Goal: Information Seeking & Learning: Learn about a topic

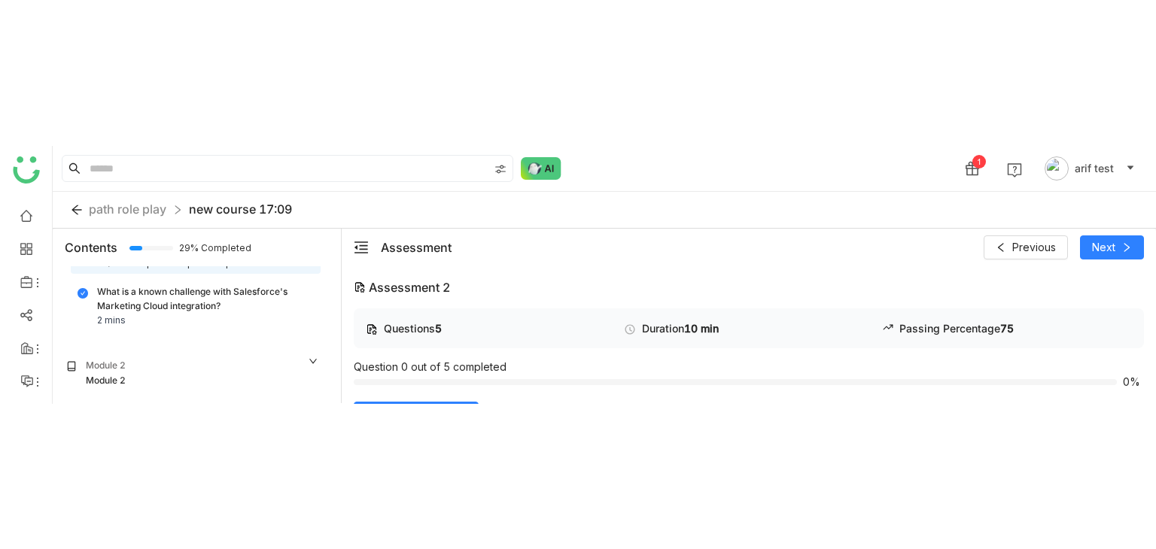
scroll to position [50, 0]
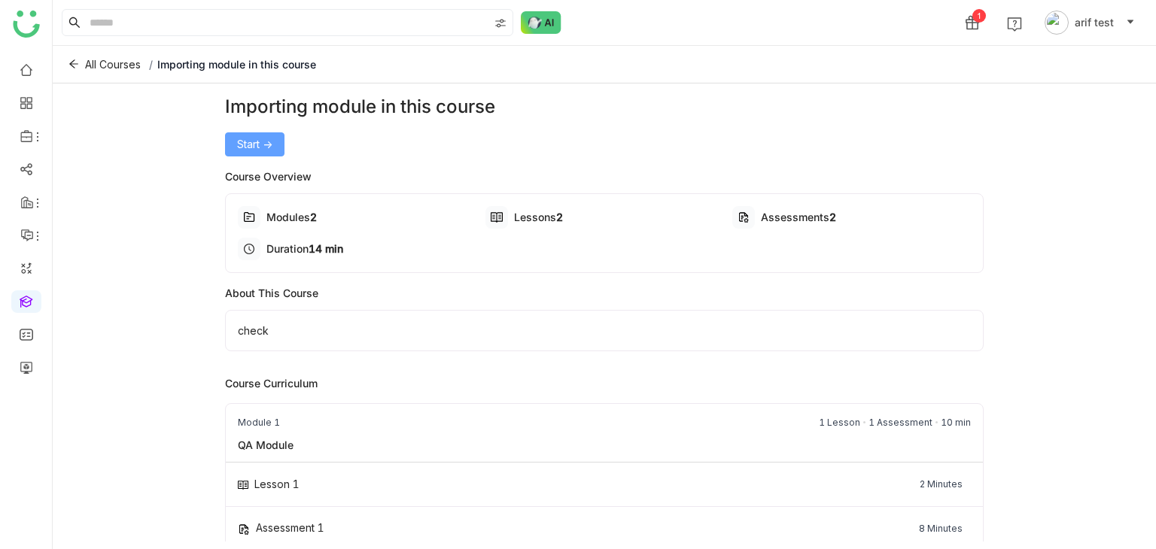
click at [254, 133] on button "Start ->" at bounding box center [254, 144] width 59 height 24
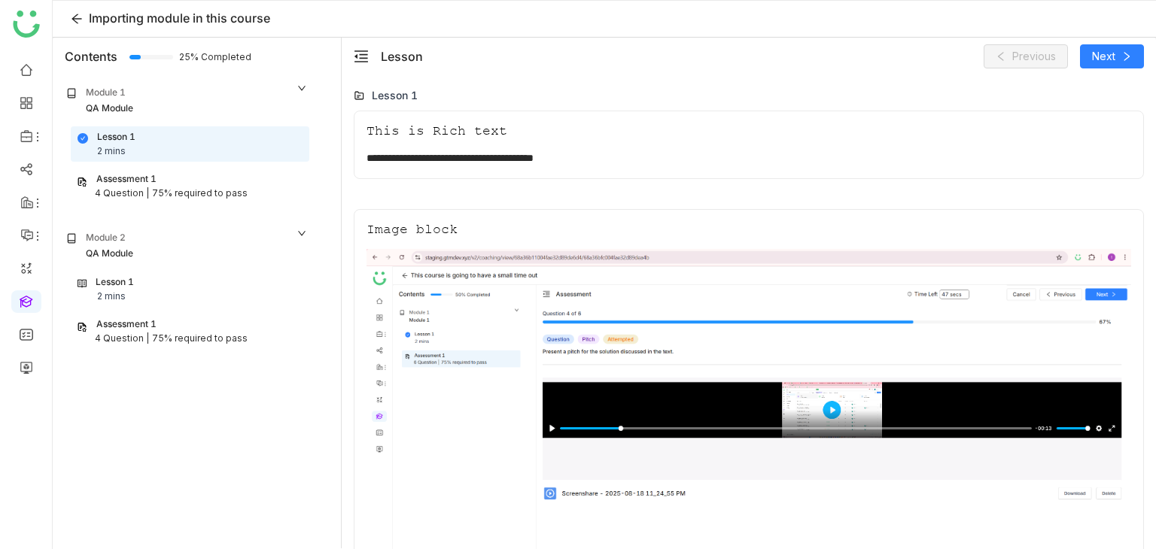
scroll to position [101, 0]
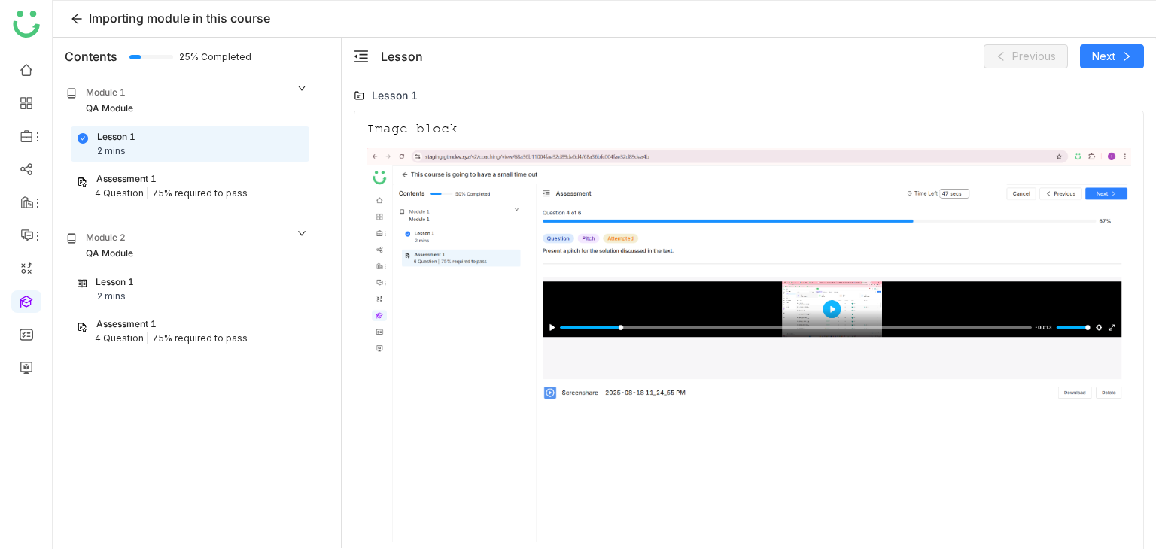
click at [169, 183] on div "Assessment 1" at bounding box center [190, 179] width 226 height 14
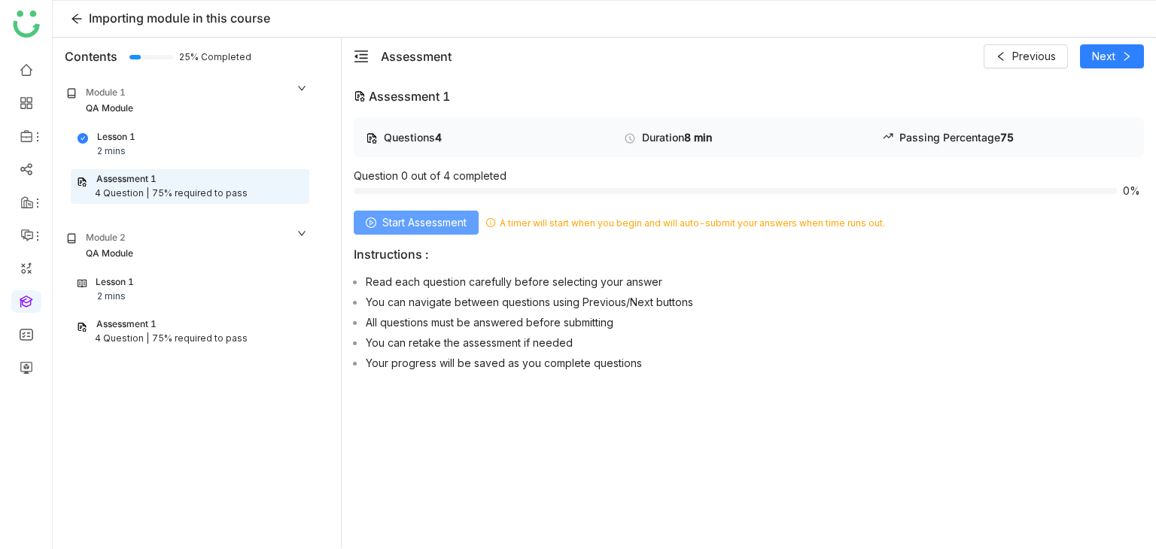
click at [466, 221] on span "Start Assessment" at bounding box center [424, 222] width 84 height 17
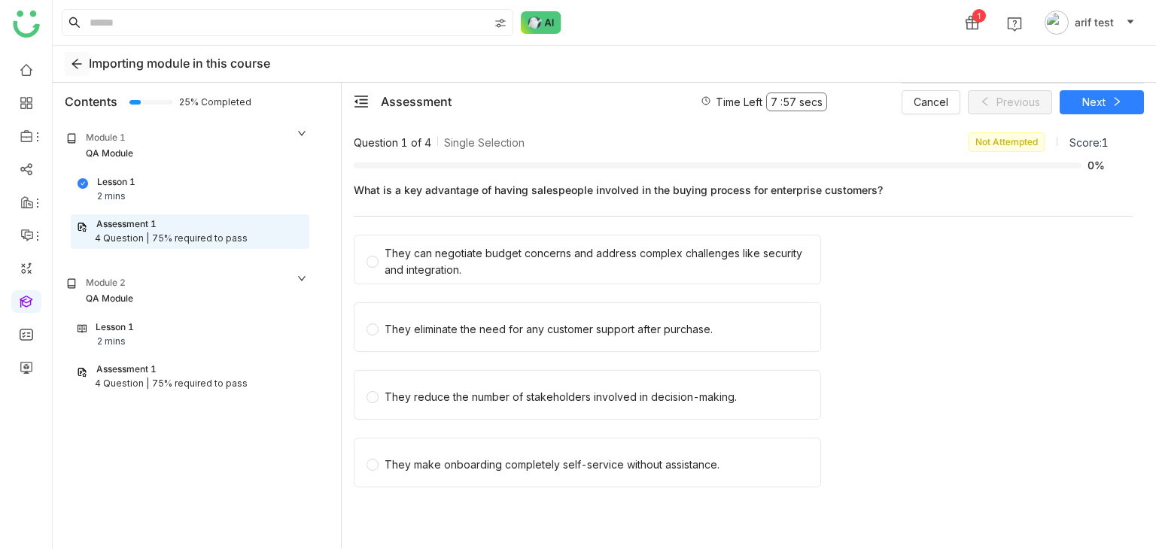
click at [80, 59] on icon at bounding box center [77, 64] width 12 height 12
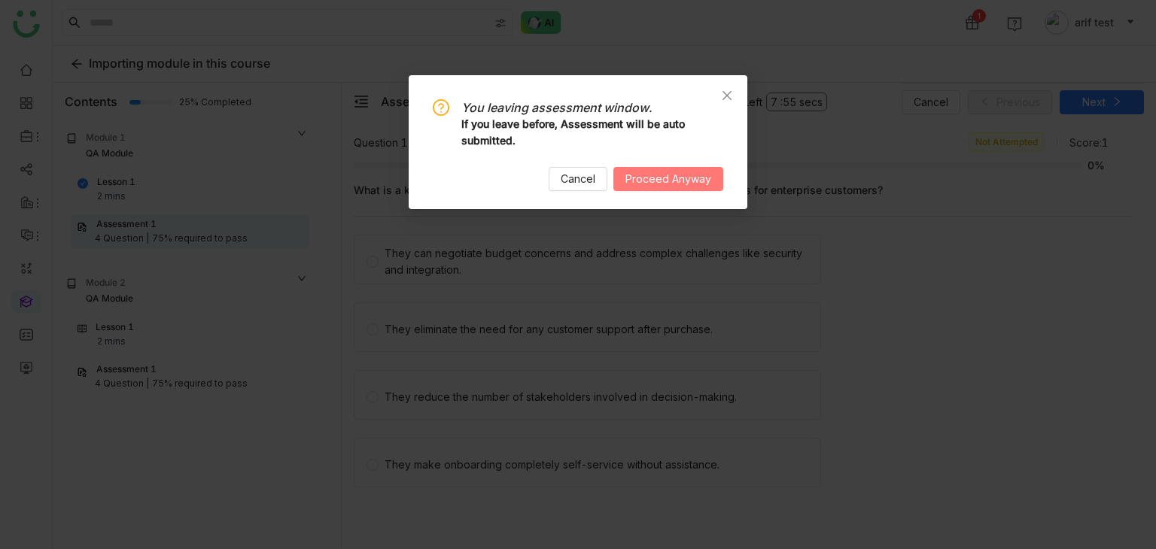
click at [669, 182] on span "Proceed Anyway" at bounding box center [668, 179] width 86 height 17
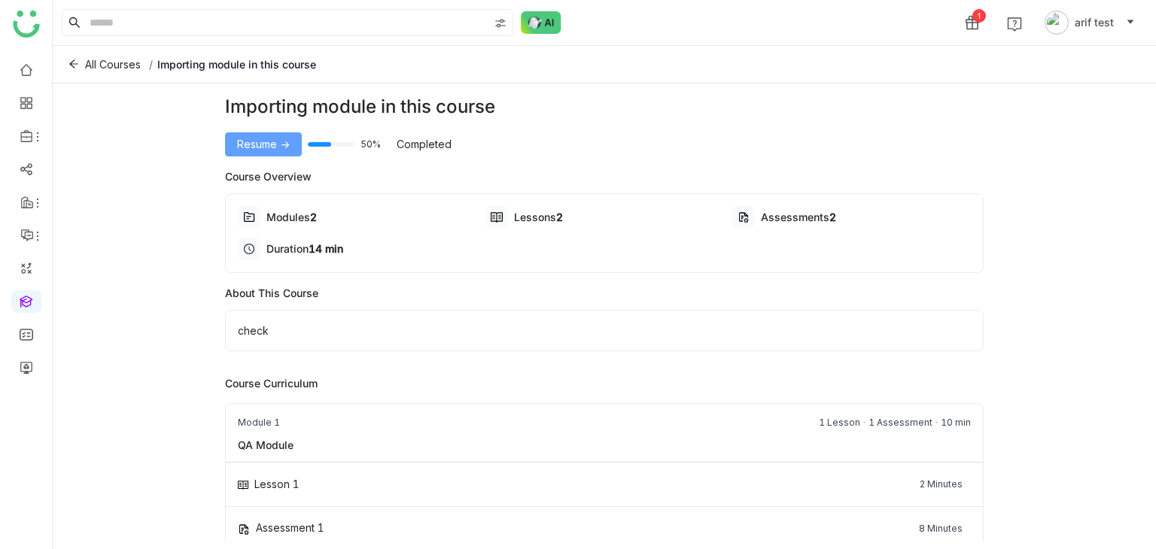
click at [271, 134] on button "Resume ->" at bounding box center [263, 144] width 77 height 24
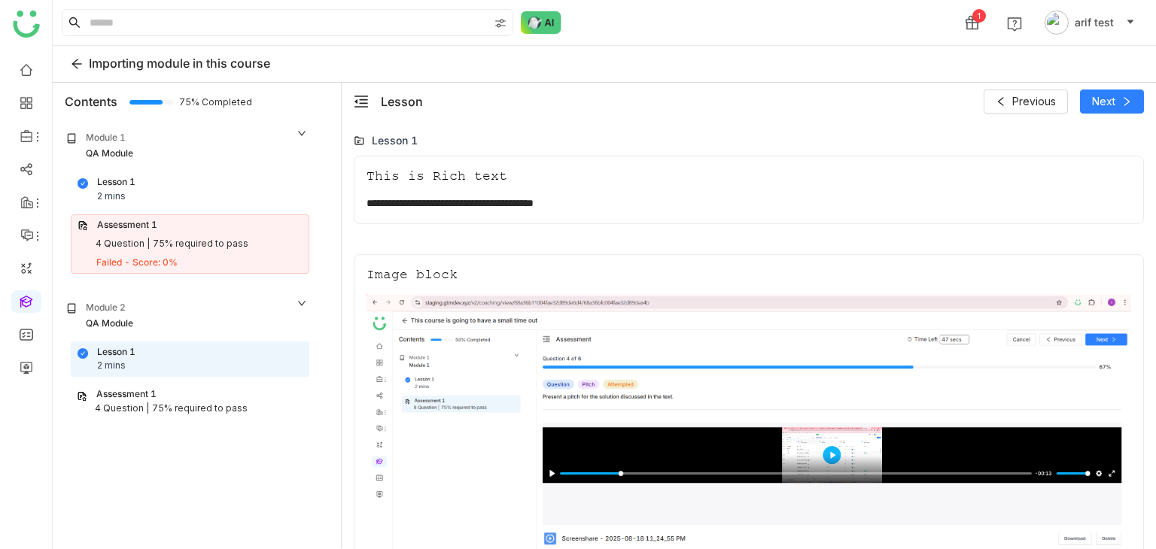
click at [187, 243] on div "75% required to pass" at bounding box center [201, 244] width 96 height 14
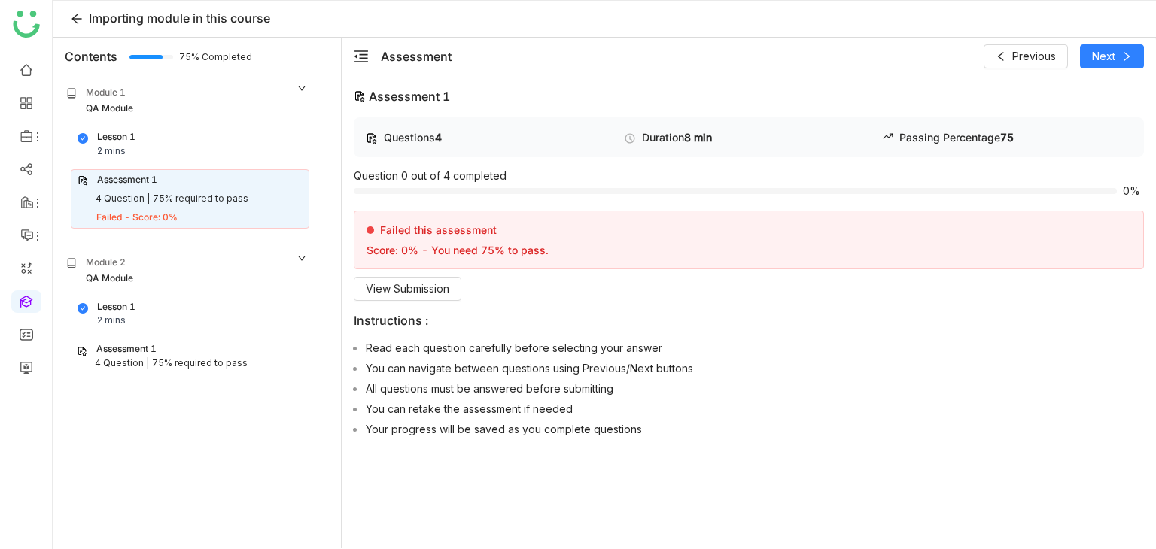
click at [478, 227] on p "Failed this assessment" at bounding box center [438, 229] width 117 height 13
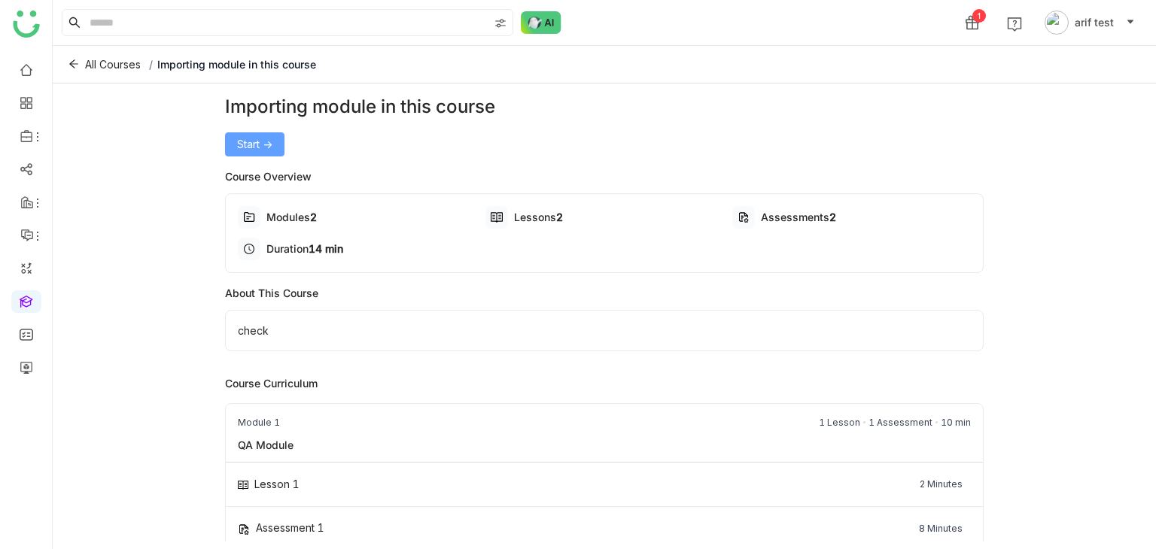
click at [256, 136] on button "Start ->" at bounding box center [254, 144] width 59 height 24
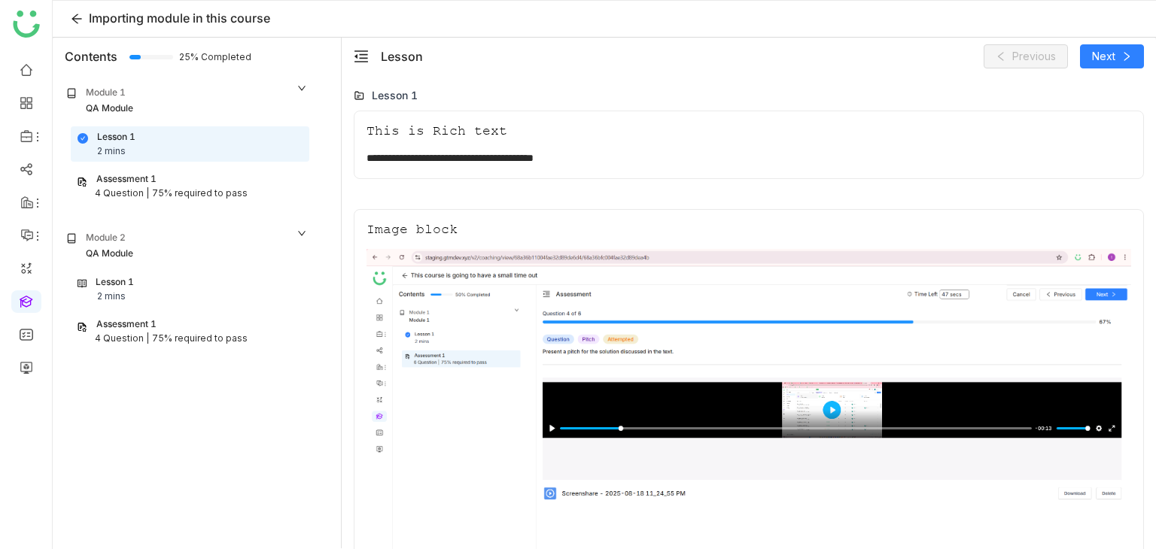
click at [179, 181] on div "Assessment 1" at bounding box center [190, 179] width 226 height 14
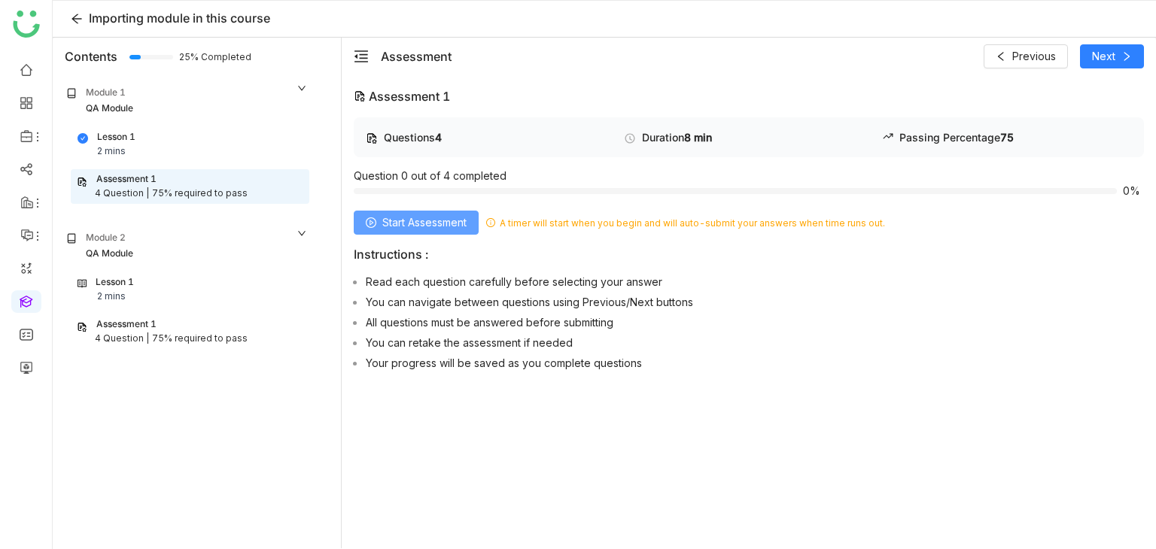
click at [452, 216] on span "Start Assessment" at bounding box center [424, 222] width 84 height 17
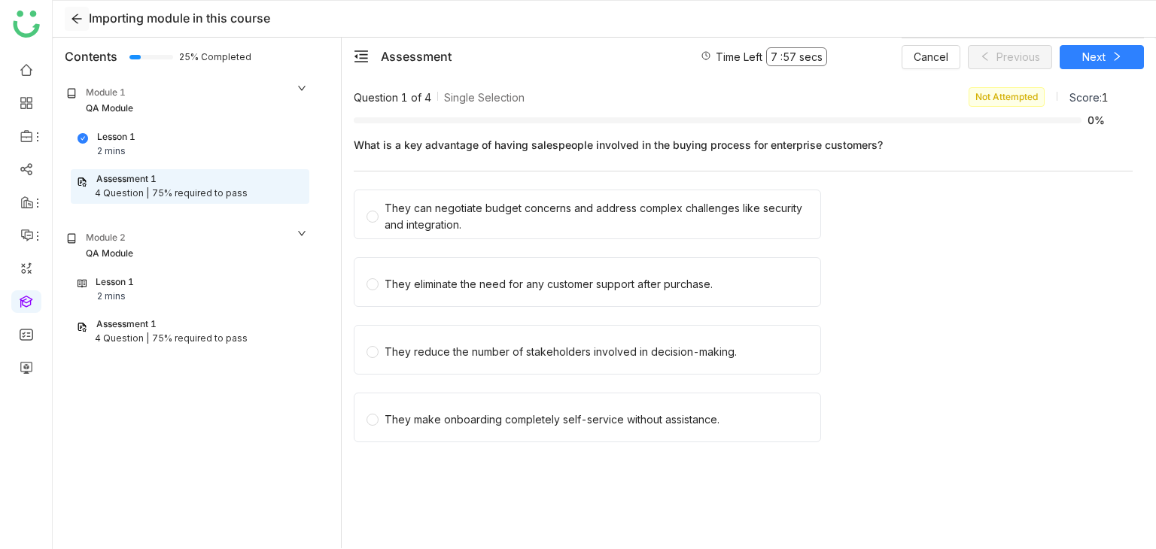
click at [78, 19] on icon at bounding box center [77, 19] width 12 height 12
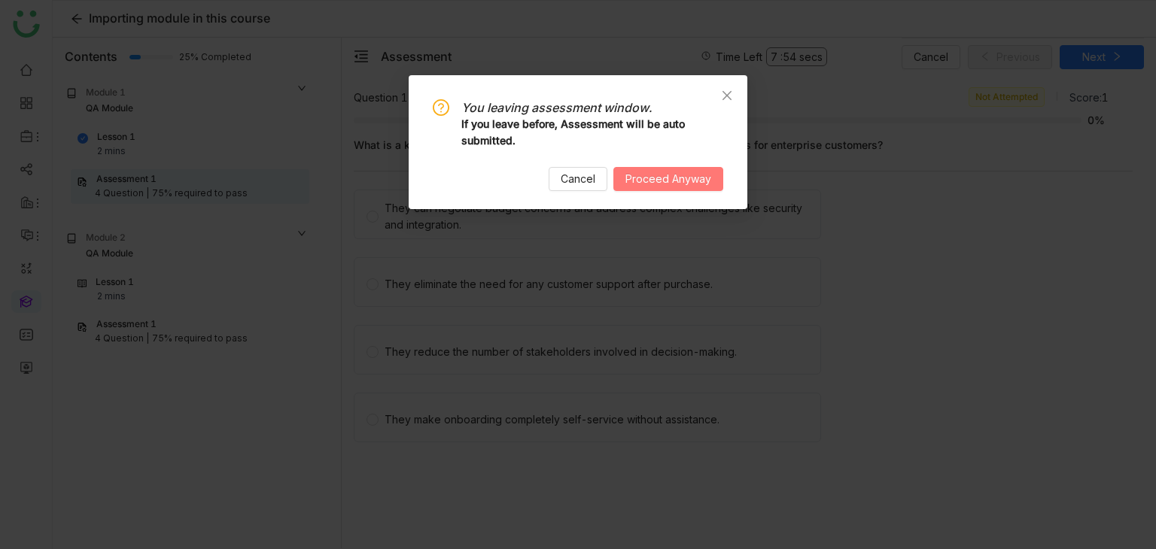
click at [656, 173] on span "Proceed Anyway" at bounding box center [668, 179] width 86 height 17
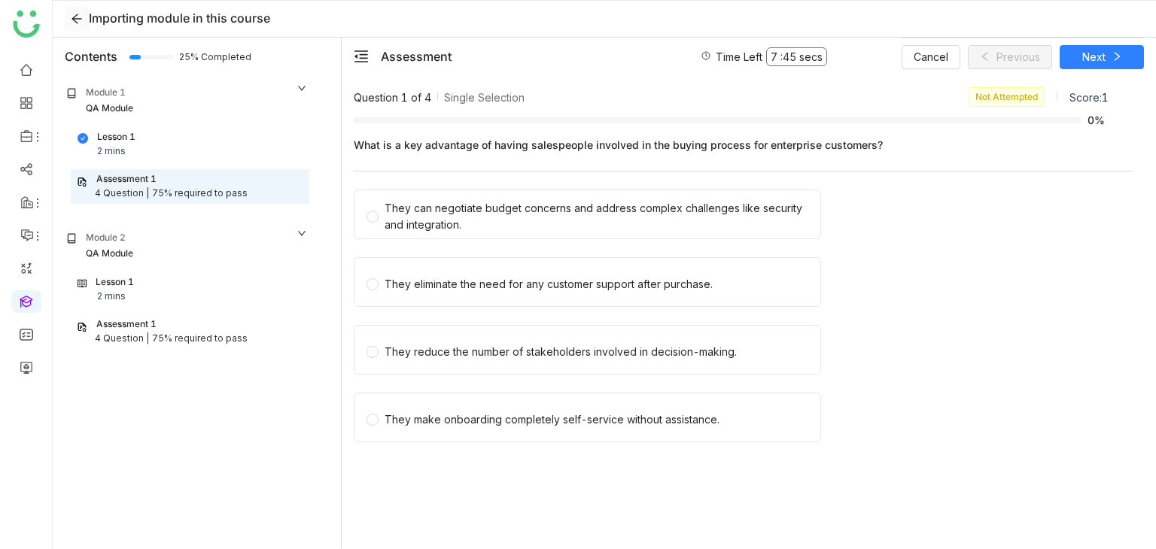
click at [80, 17] on icon at bounding box center [77, 19] width 12 height 12
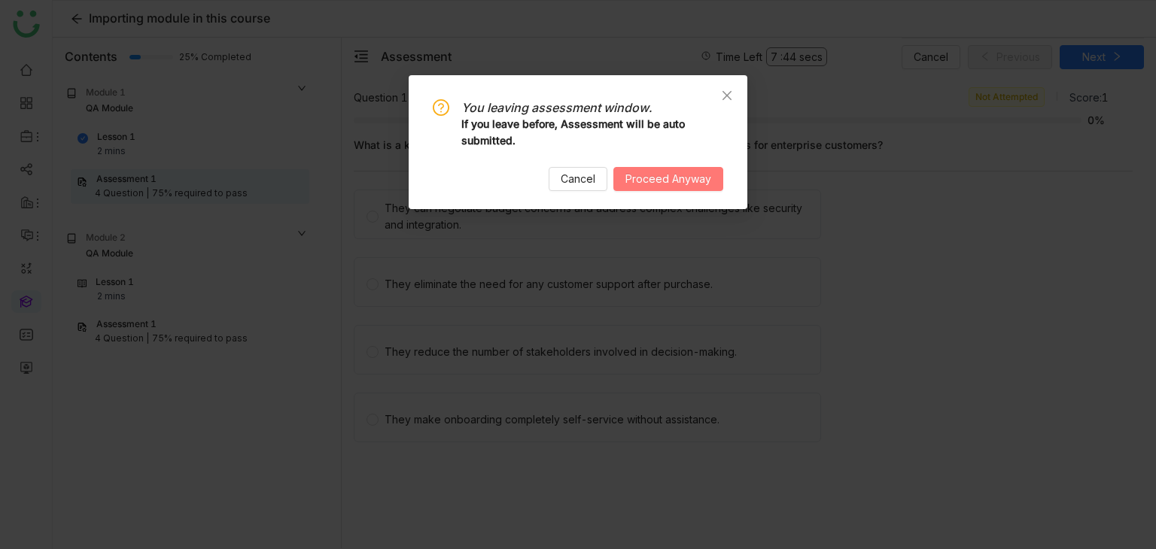
click at [627, 176] on span "Proceed Anyway" at bounding box center [668, 179] width 86 height 17
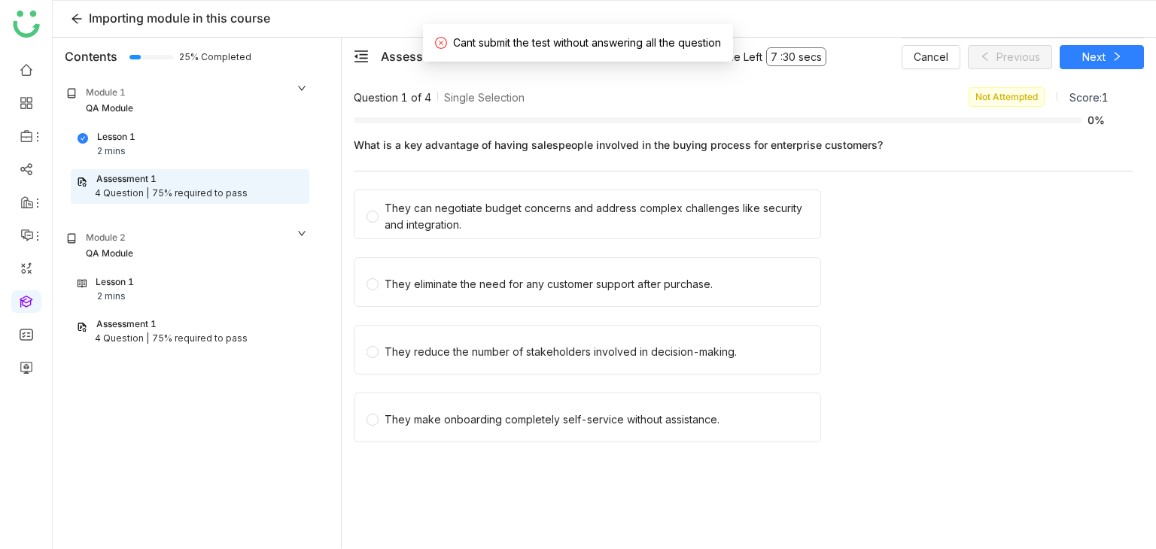
click at [636, 94] on div "Question 1 of 4 Single Selection Not Attempted Score: 1" at bounding box center [731, 97] width 755 height 20
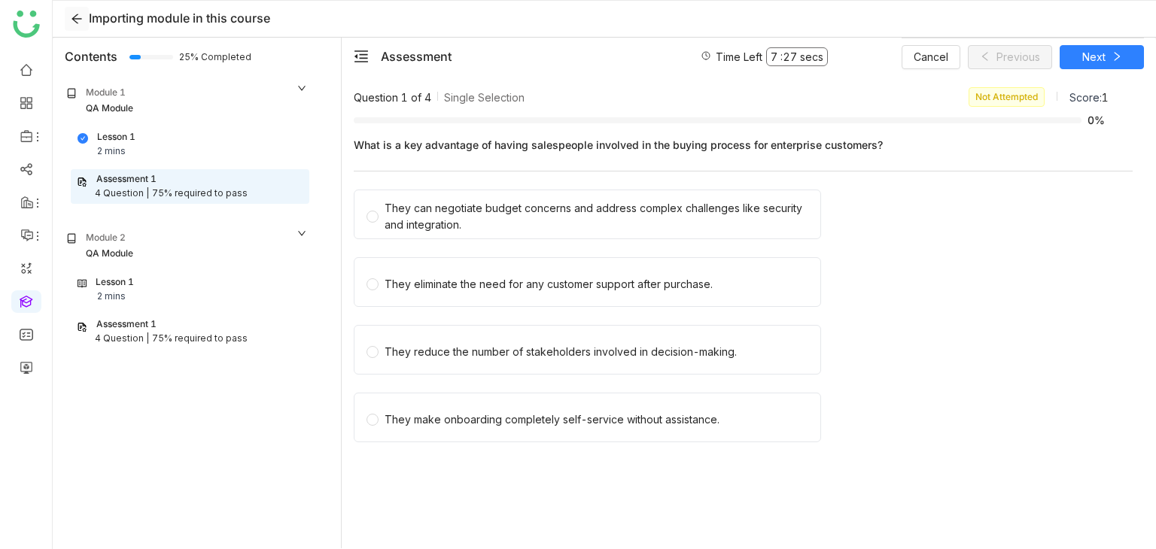
click at [77, 13] on icon at bounding box center [77, 19] width 12 height 12
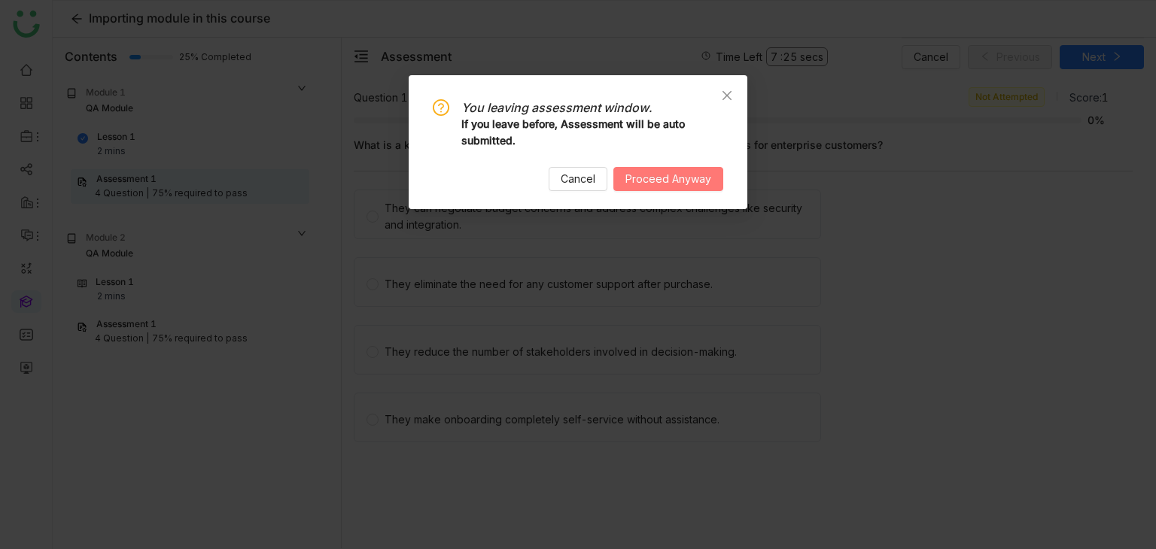
click at [646, 172] on span "Proceed Anyway" at bounding box center [668, 179] width 86 height 17
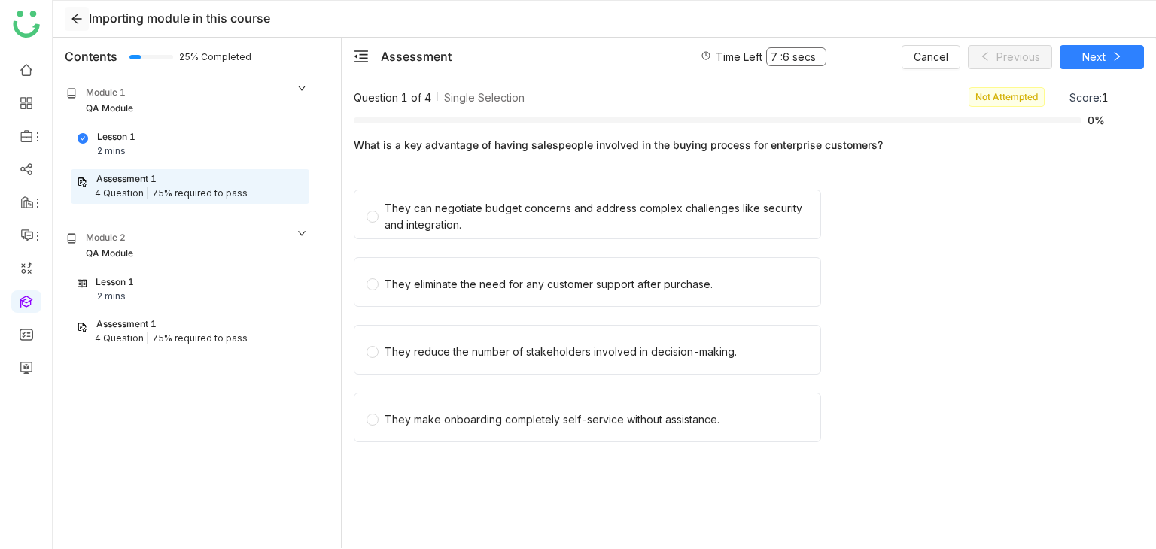
click at [78, 22] on icon at bounding box center [77, 19] width 12 height 12
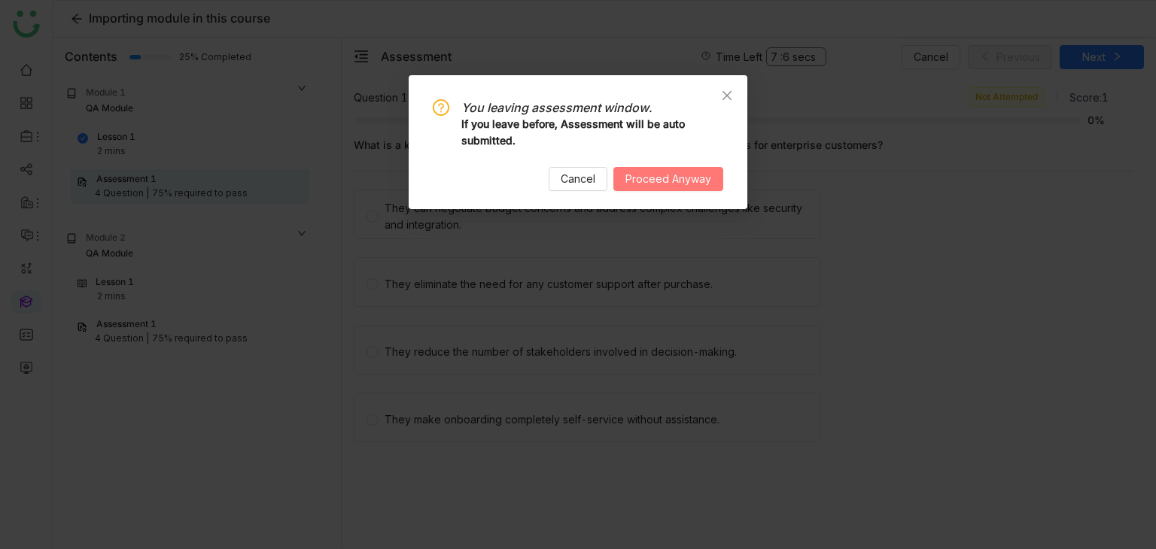
click at [689, 175] on span "Proceed Anyway" at bounding box center [668, 179] width 86 height 17
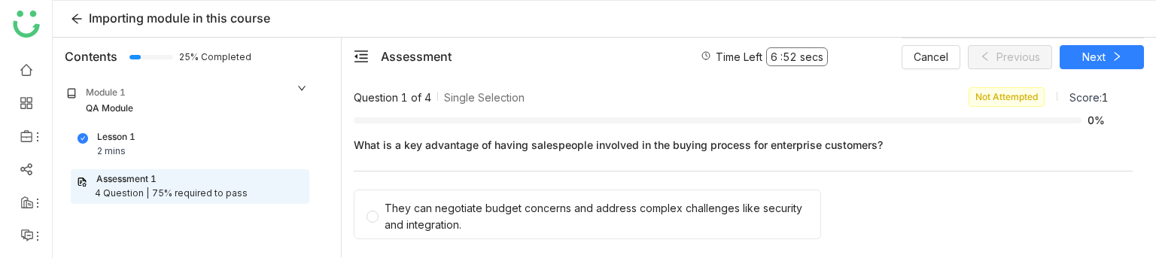
click at [80, 31] on div "Importing module in this course" at bounding box center [604, 19] width 1103 height 37
click at [79, 25] on button at bounding box center [77, 19] width 24 height 24
click at [76, 19] on icon at bounding box center [76, 19] width 10 height 10
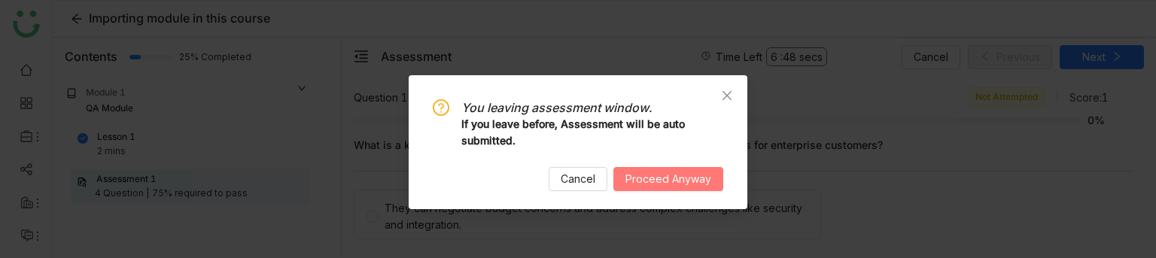
click at [695, 175] on span "Proceed Anyway" at bounding box center [668, 179] width 86 height 17
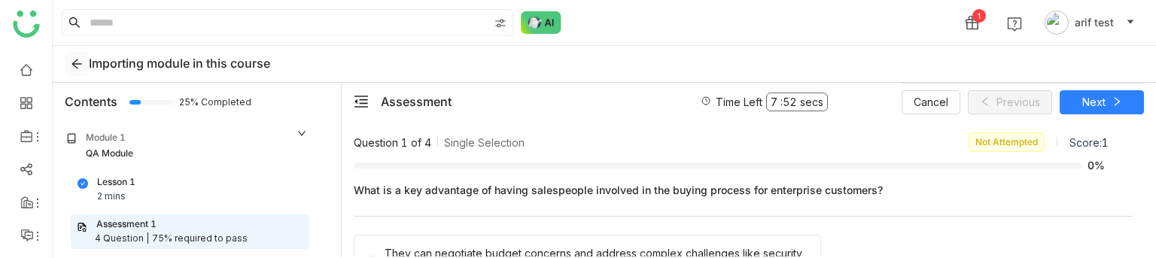
click at [76, 64] on icon at bounding box center [77, 64] width 12 height 12
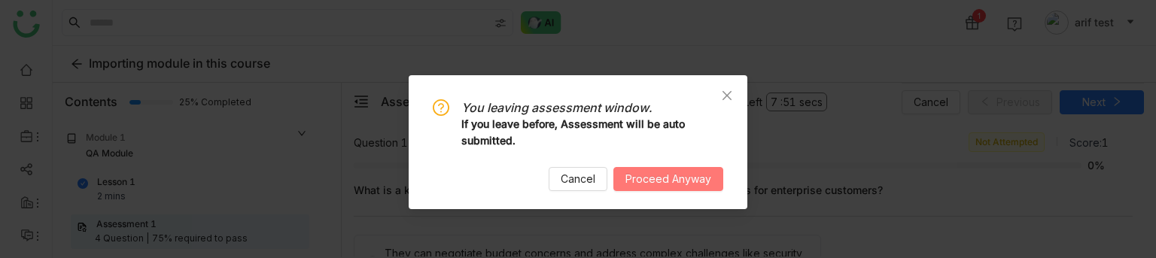
click at [661, 178] on span "Proceed Anyway" at bounding box center [668, 179] width 86 height 17
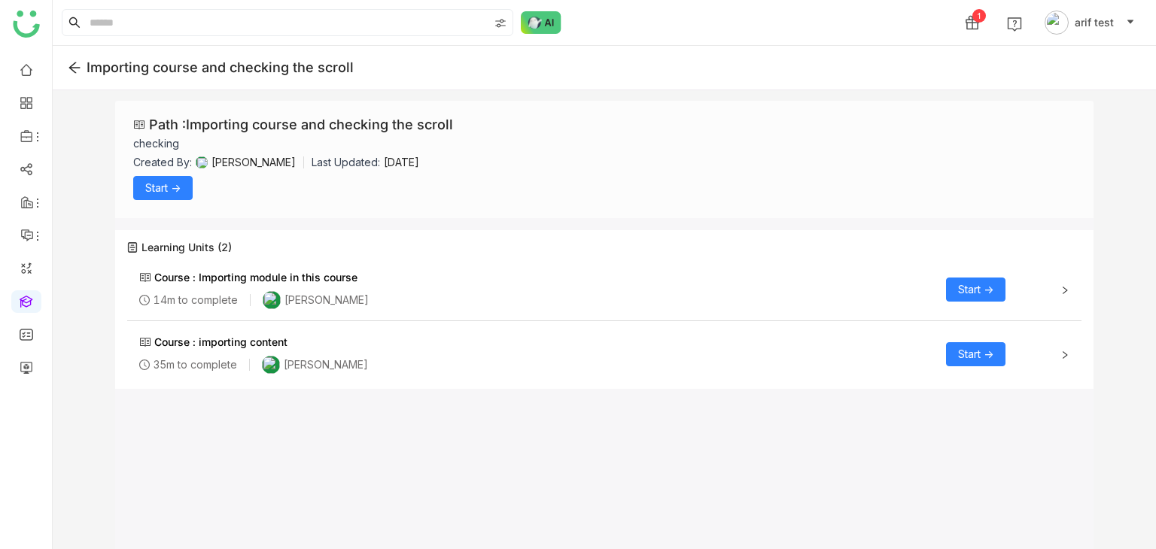
click at [988, 282] on span "Start ->" at bounding box center [975, 289] width 35 height 17
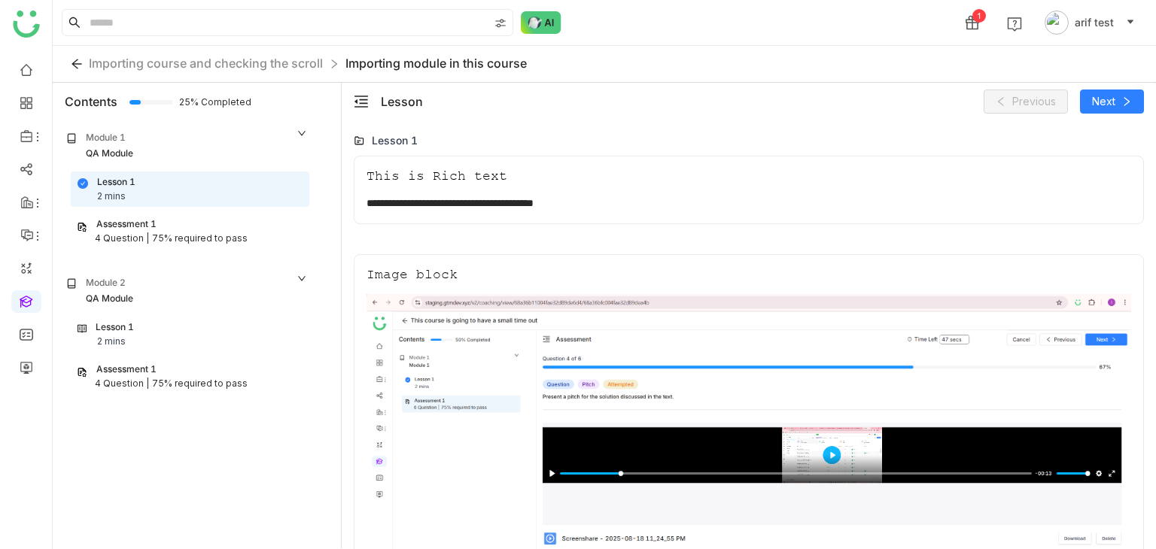
scroll to position [146, 0]
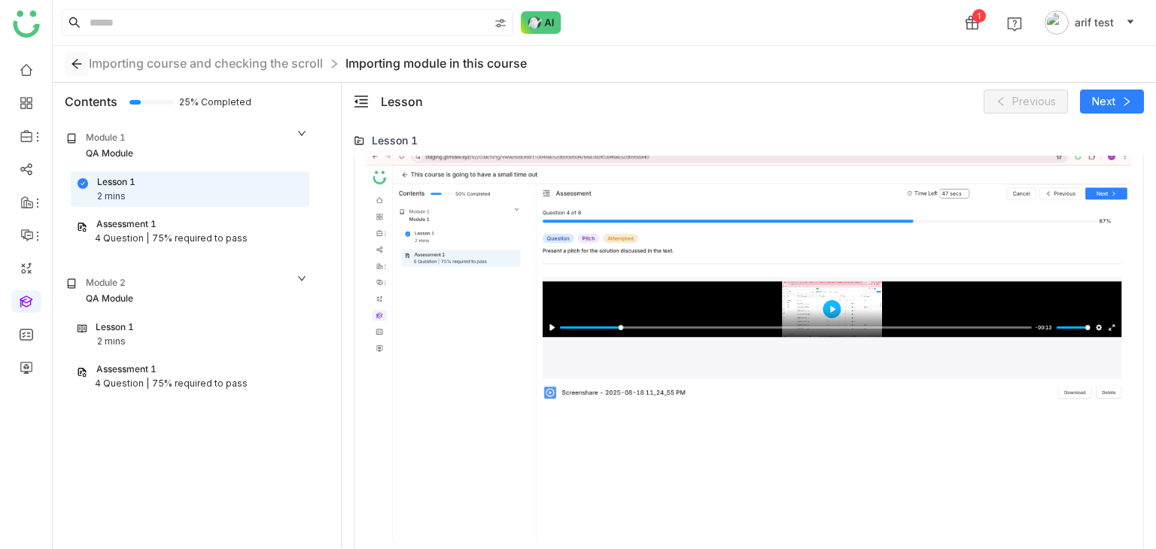
click at [66, 70] on button at bounding box center [77, 64] width 24 height 24
click at [78, 64] on icon at bounding box center [77, 64] width 12 height 12
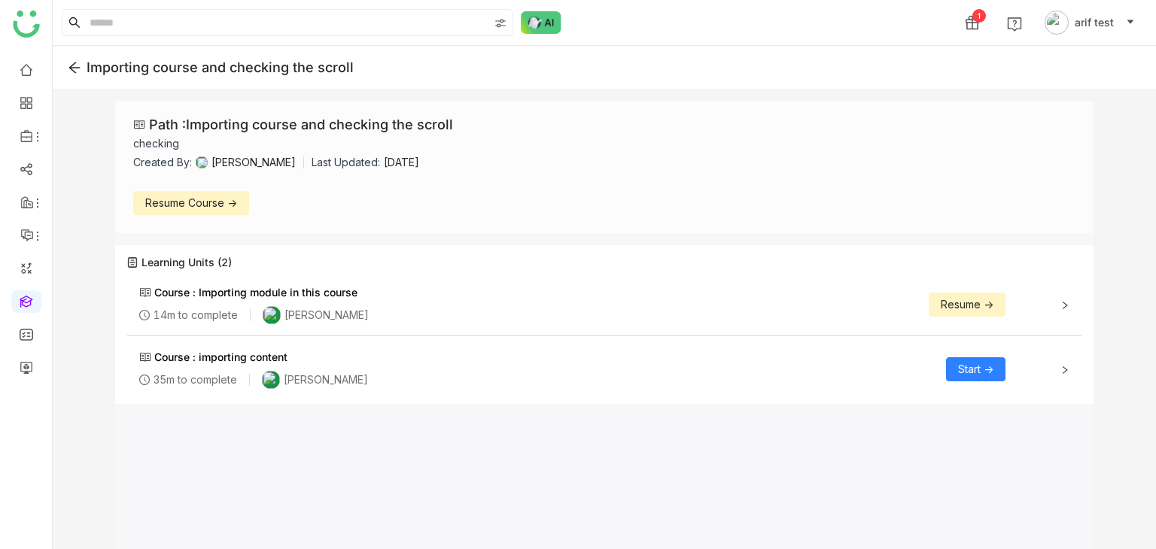
click at [995, 371] on button "Start ->" at bounding box center [975, 369] width 59 height 24
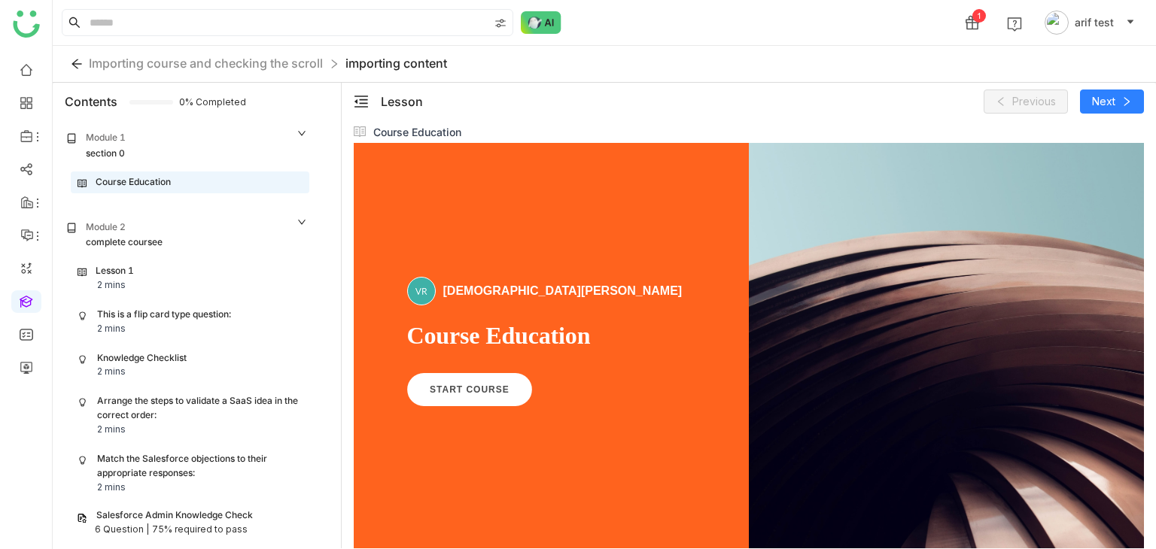
click at [200, 297] on div "Lesson 1 2 mins This is a flip card type question: 2 mins Knowledge Checklist 2…" at bounding box center [187, 479] width 263 height 439
click at [205, 316] on div "This is a flip card type question:" at bounding box center [164, 315] width 134 height 14
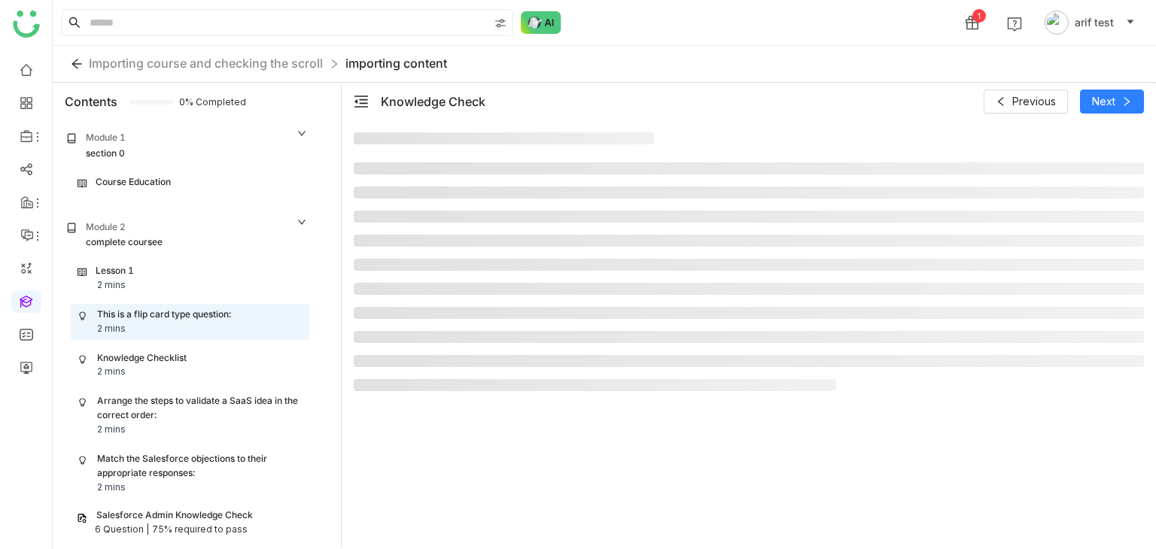
click at [205, 358] on div "Knowledge Checklist 2 mins" at bounding box center [189, 365] width 225 height 29
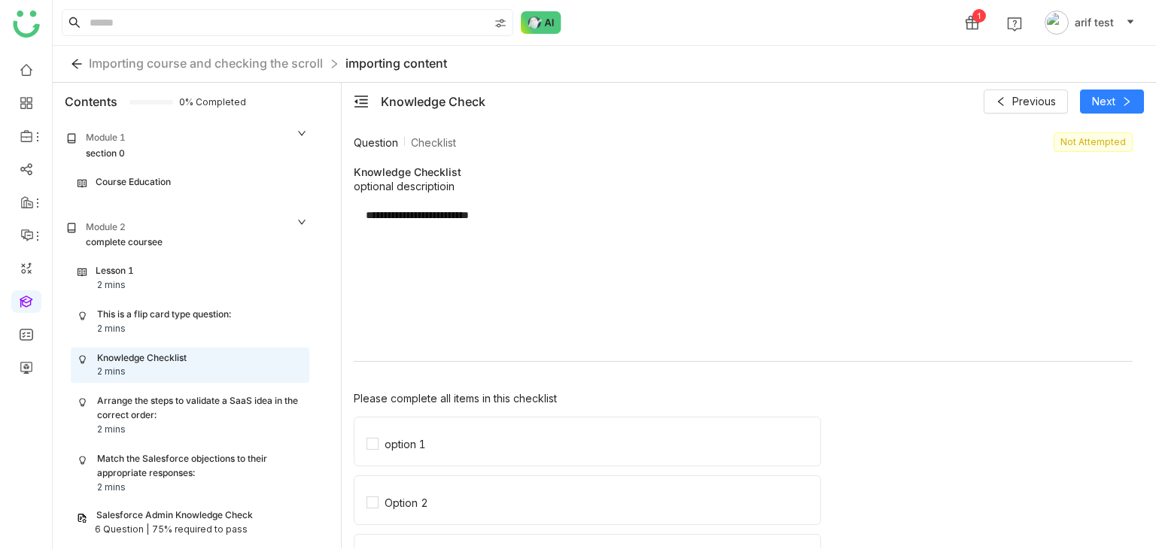
click at [225, 394] on div "Arrange the steps to validate a SaaS idea in the correct order:" at bounding box center [199, 408] width 205 height 29
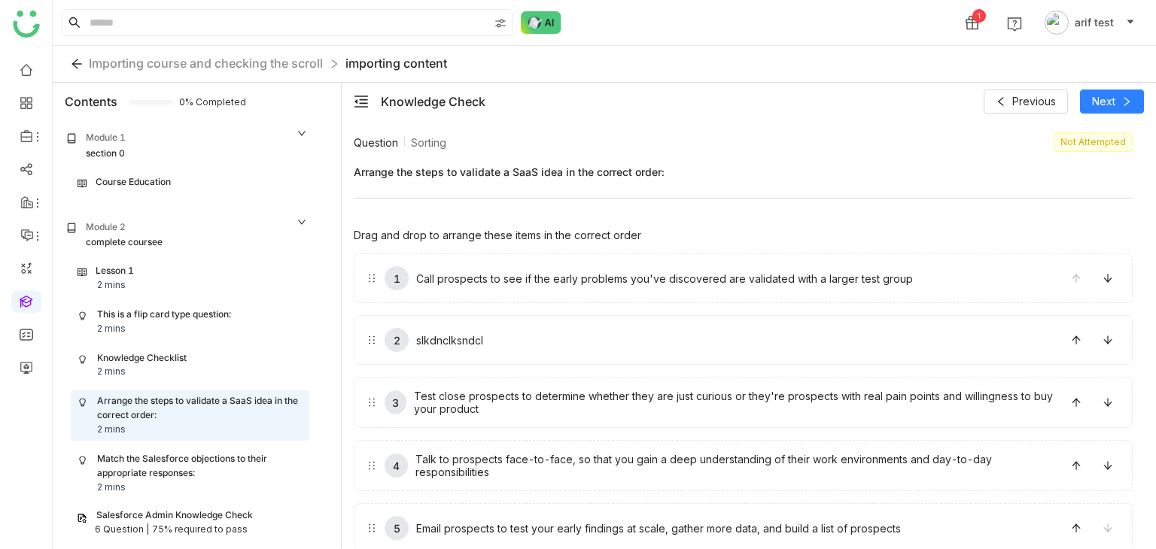
scroll to position [164, 0]
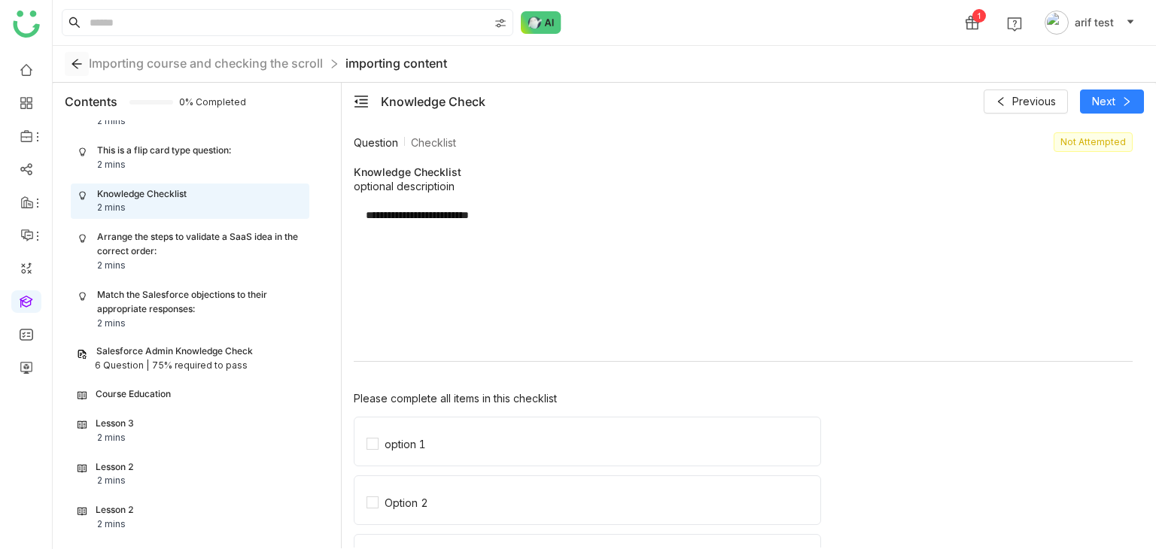
click at [80, 59] on icon at bounding box center [77, 64] width 12 height 12
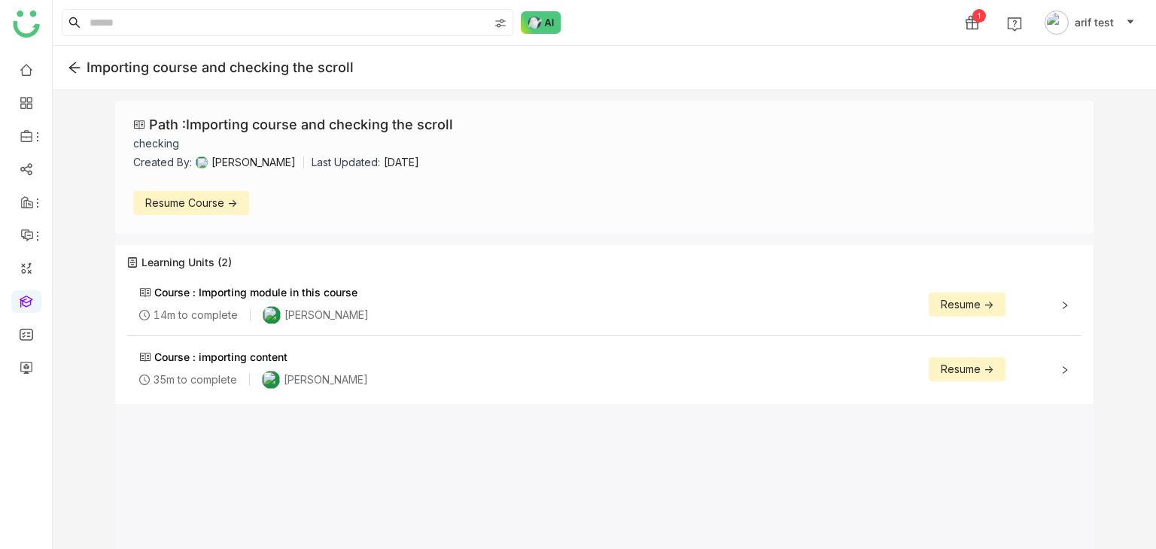
click at [72, 70] on icon at bounding box center [74, 67] width 11 height 11
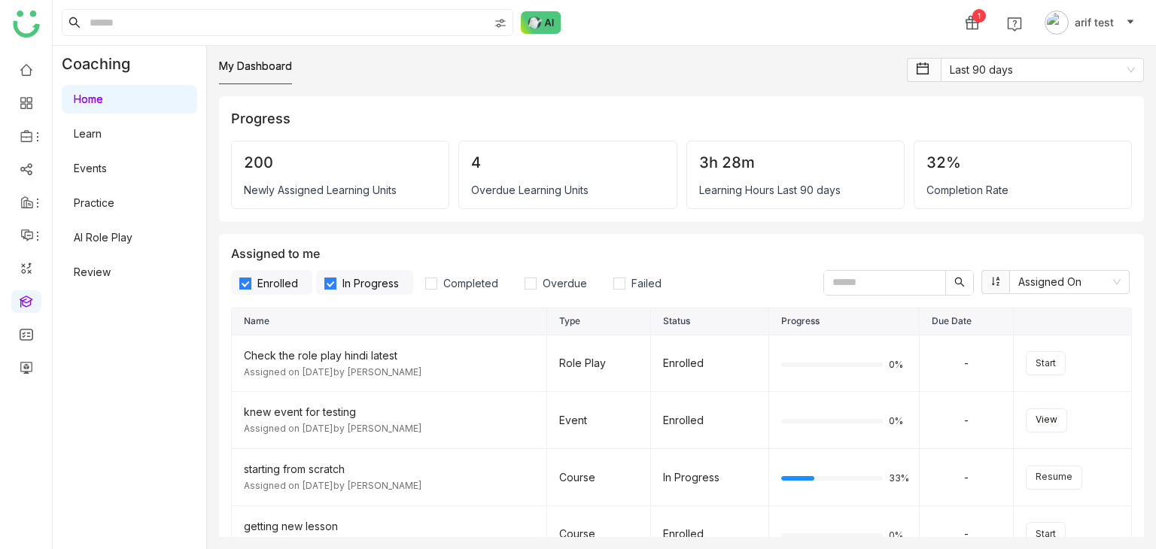
click at [100, 140] on link "Learn" at bounding box center [88, 133] width 28 height 13
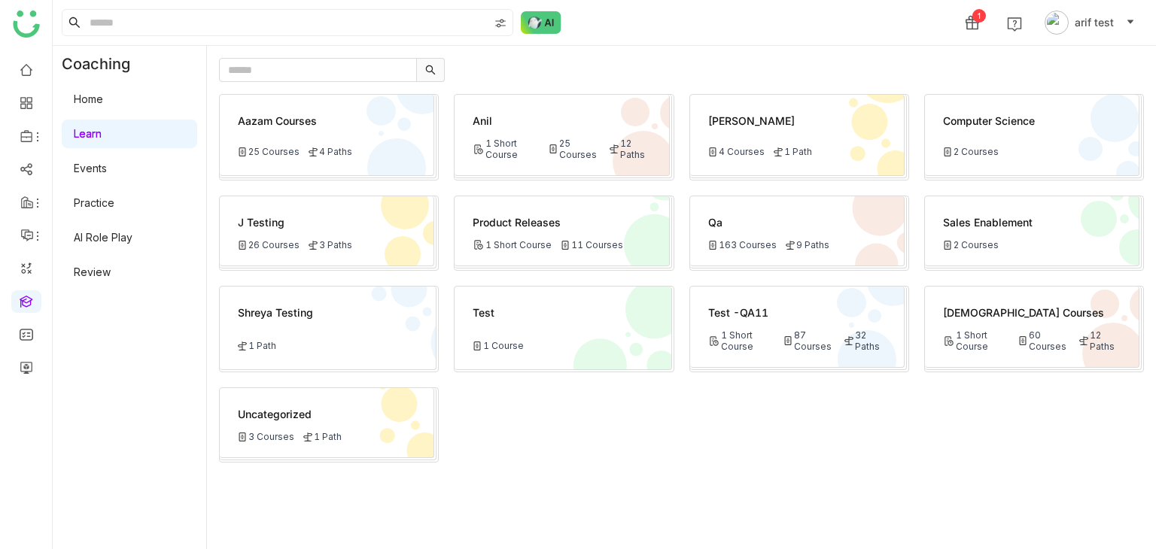
click at [802, 223] on div "Qa" at bounding box center [797, 222] width 178 height 16
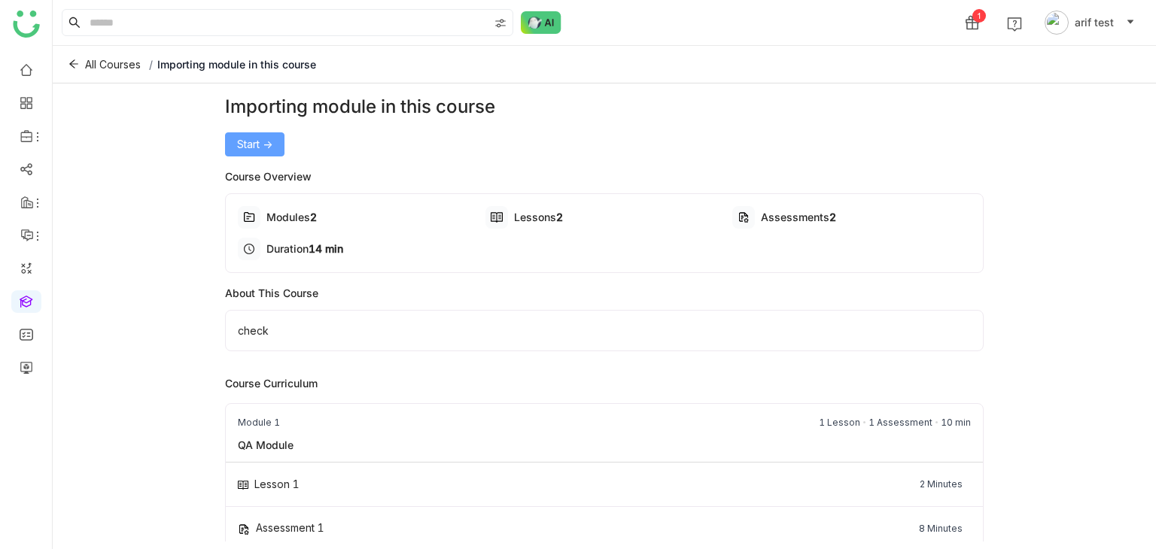
click at [256, 139] on span "Start ->" at bounding box center [254, 144] width 35 height 17
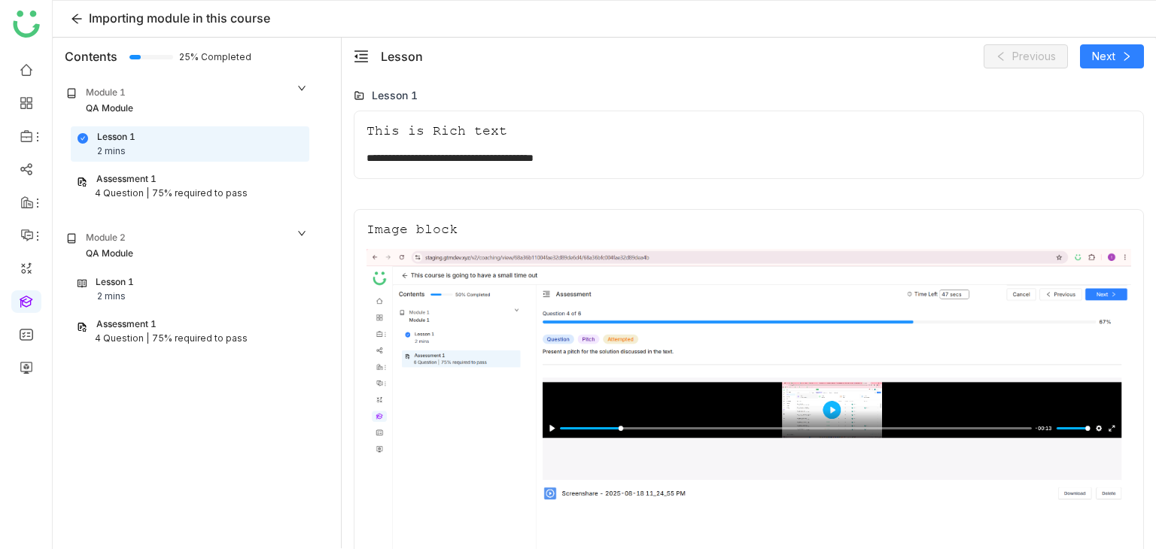
click at [177, 287] on div "Lesson 1 2 mins" at bounding box center [189, 289] width 225 height 29
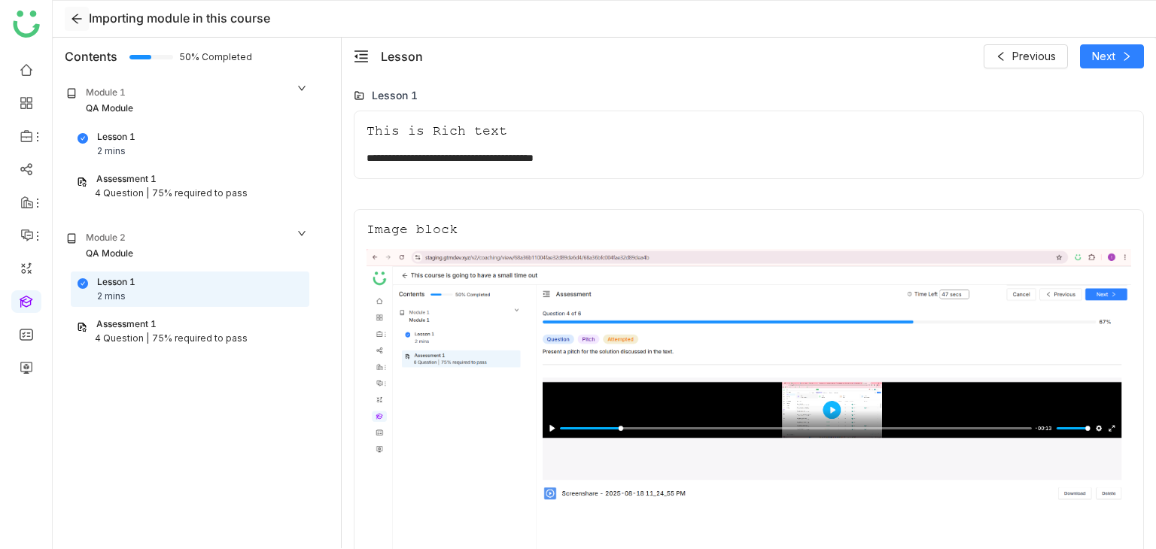
click at [81, 24] on button at bounding box center [77, 19] width 24 height 24
